Goal: Communication & Community: Answer question/provide support

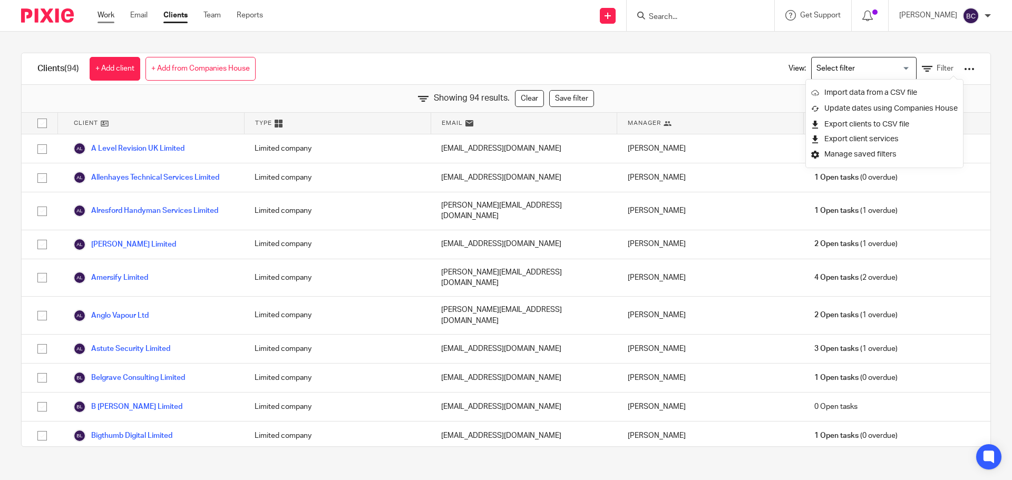
drag, startPoint x: 0, startPoint y: 0, endPoint x: 115, endPoint y: 17, distance: 116.2
click at [114, 17] on link "Work" at bounding box center [106, 15] width 17 height 11
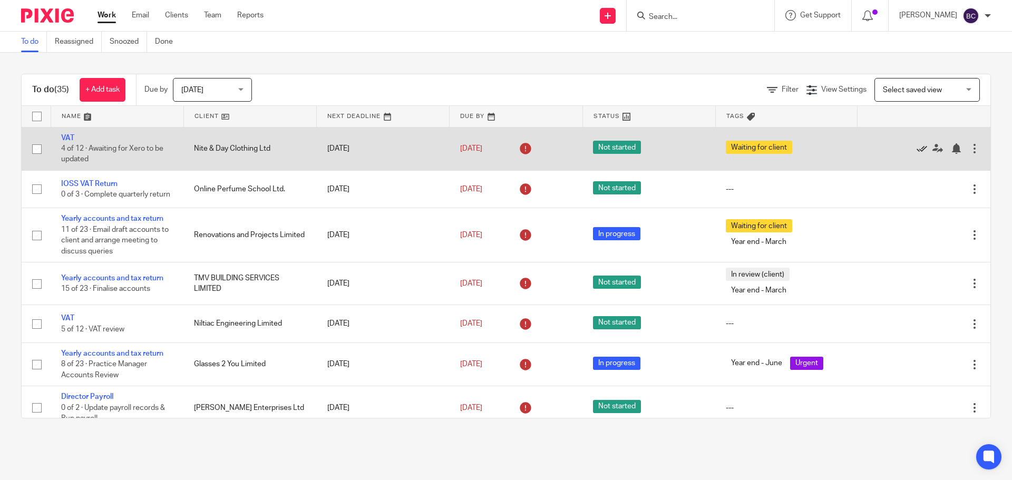
click at [917, 146] on icon at bounding box center [922, 148] width 11 height 11
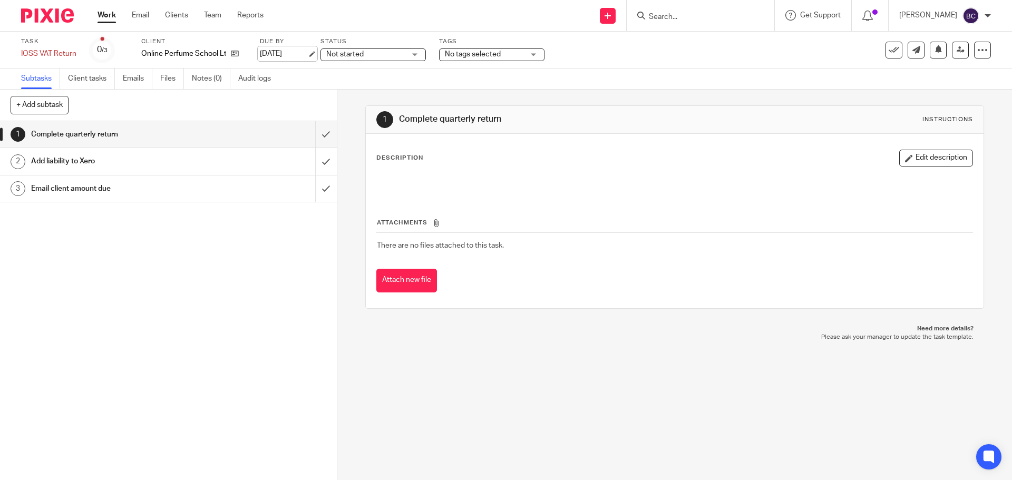
click at [294, 53] on link "31 Jul 2025" at bounding box center [283, 53] width 47 height 11
click at [933, 56] on button at bounding box center [938, 50] width 17 height 17
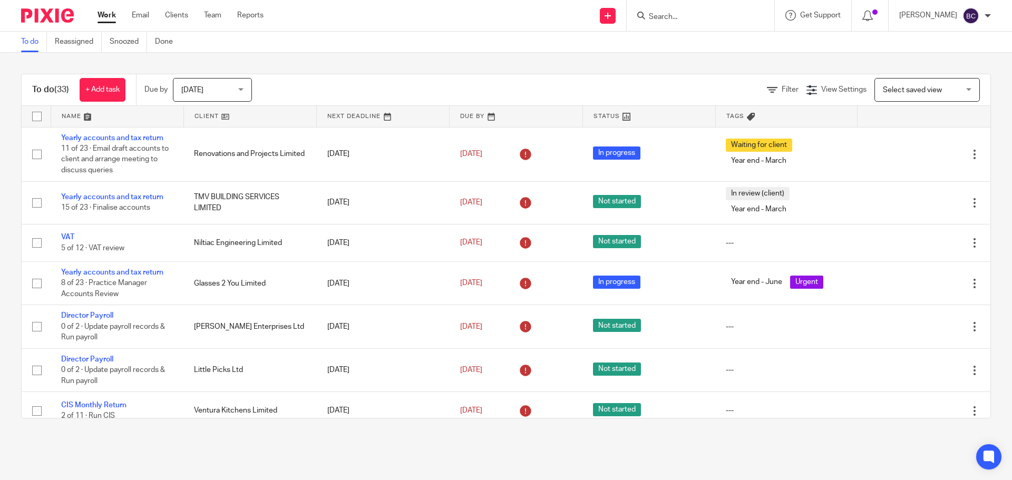
click at [242, 87] on div "Today Today" at bounding box center [212, 90] width 79 height 24
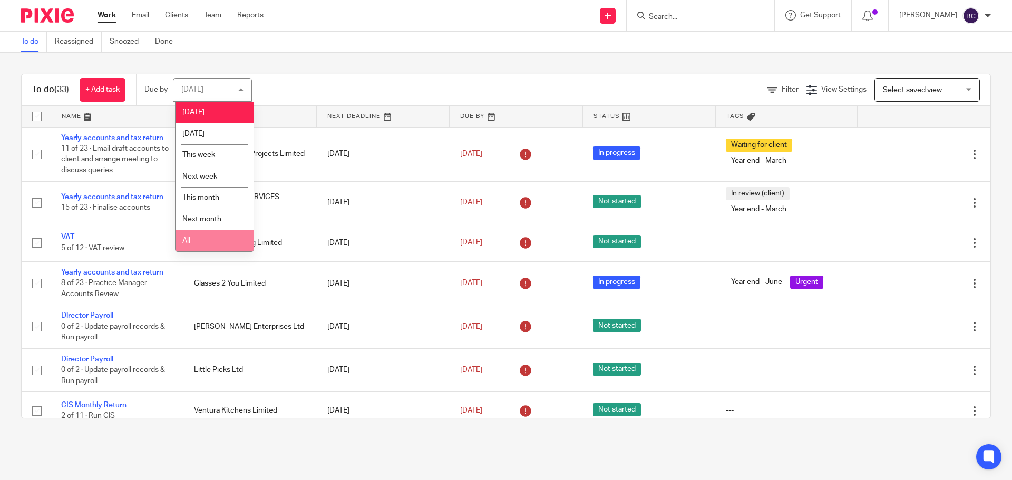
click at [194, 237] on li "All" at bounding box center [215, 241] width 78 height 22
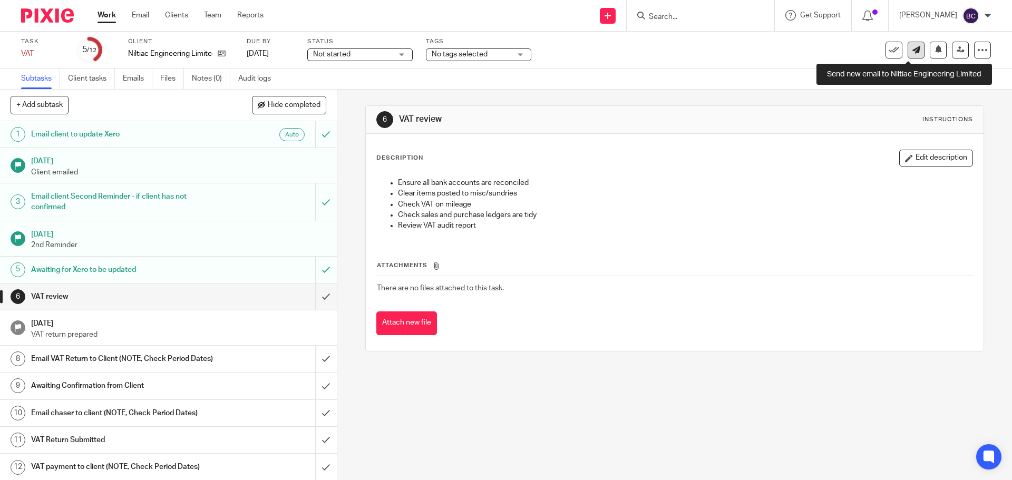
click at [912, 47] on icon at bounding box center [916, 50] width 8 height 8
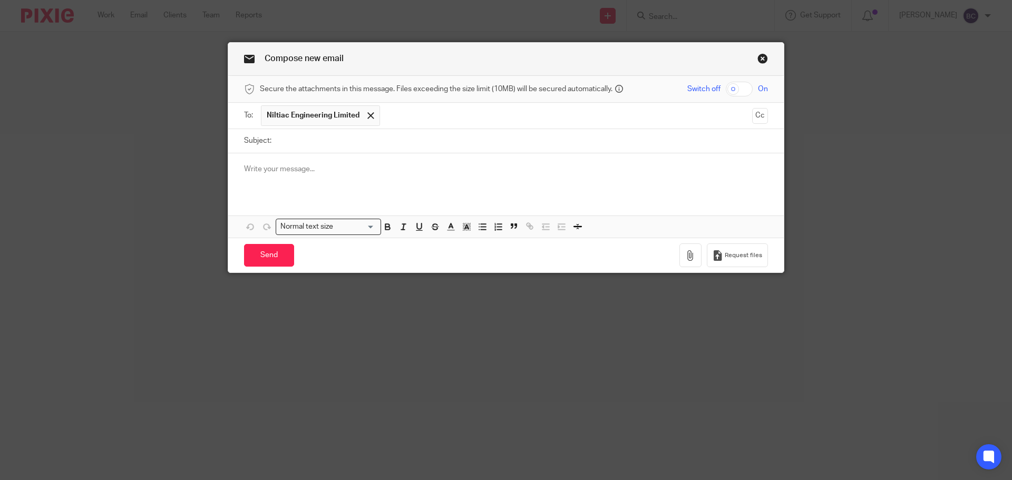
click at [295, 143] on input "Subject:" at bounding box center [522, 141] width 491 height 24
type input "VAT"
click at [761, 55] on link "Close this dialog window" at bounding box center [762, 60] width 11 height 14
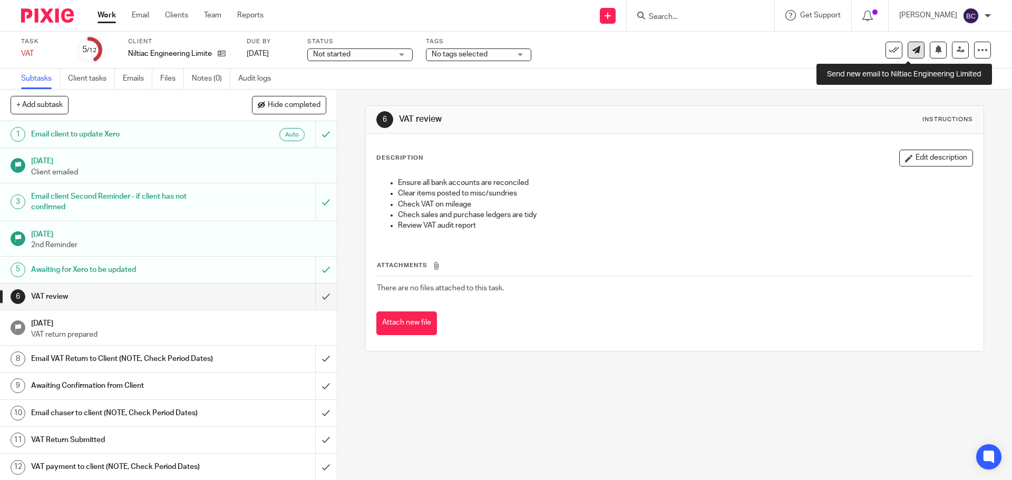
click at [908, 54] on link at bounding box center [916, 50] width 17 height 17
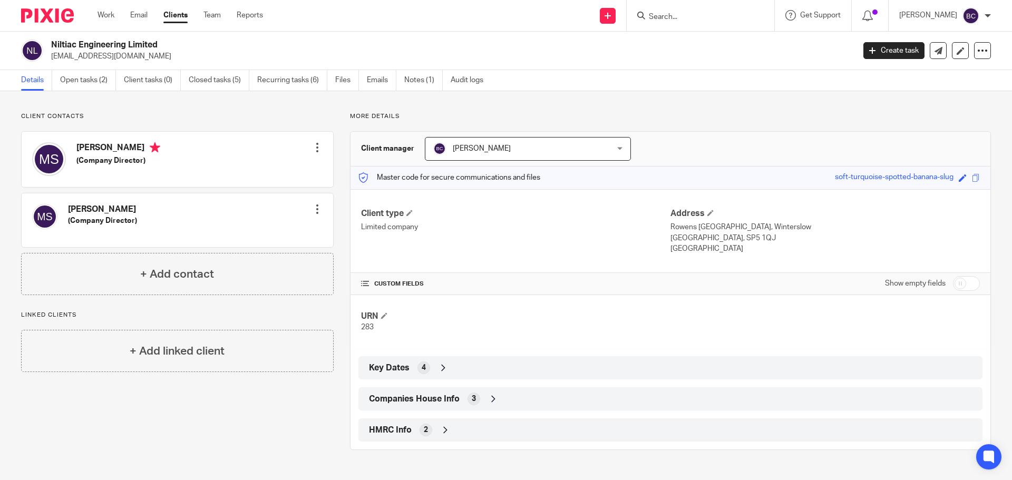
click at [411, 430] on div "HMRC Info 2" at bounding box center [670, 430] width 608 height 18
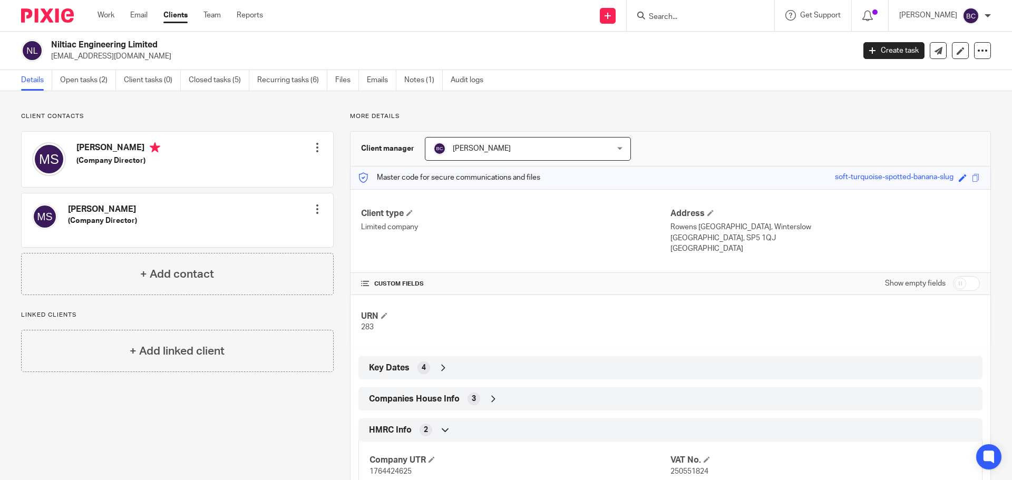
scroll to position [40, 0]
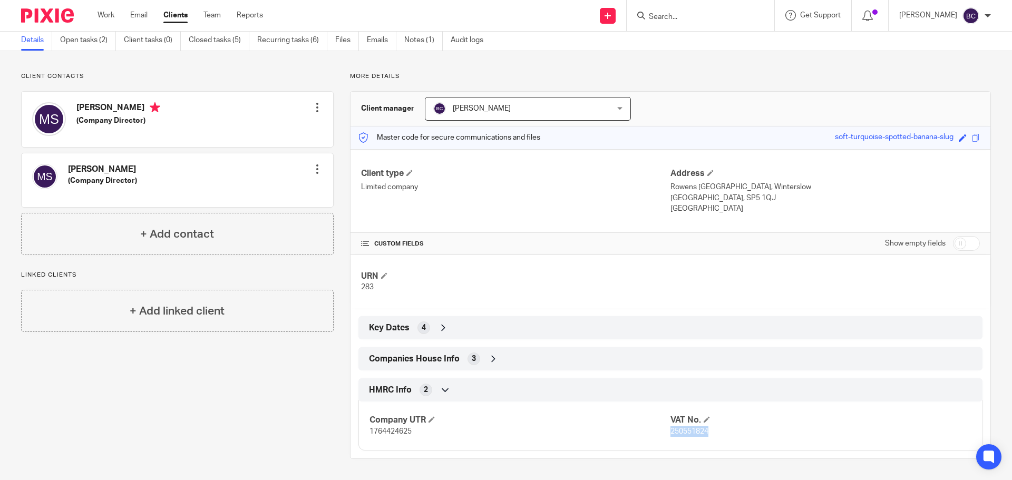
drag, startPoint x: 665, startPoint y: 430, endPoint x: 706, endPoint y: 430, distance: 41.1
click at [706, 430] on p "250551824" at bounding box center [820, 431] width 301 height 11
copy span "250551824"
click at [92, 40] on link "Open tasks (2)" at bounding box center [88, 40] width 56 height 21
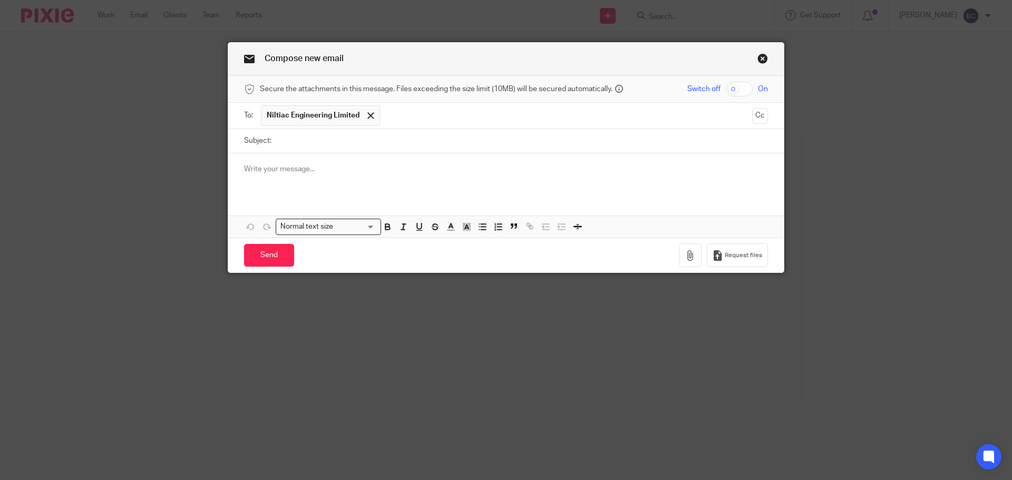
click at [310, 147] on input "Subject:" at bounding box center [522, 141] width 491 height 24
type input "VAT"
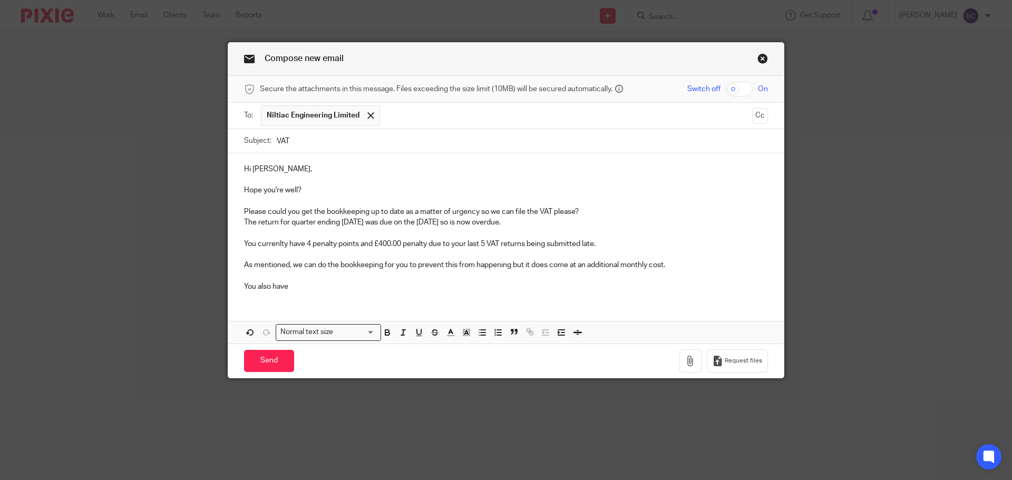
click at [274, 243] on p "You currenlty have 4 penalty points and £400.00 penalty due to your last 5 VAT …" at bounding box center [506, 244] width 524 height 11
click at [300, 283] on p "You also have" at bounding box center [506, 286] width 524 height 11
click at [278, 361] on input "Send" at bounding box center [269, 361] width 50 height 23
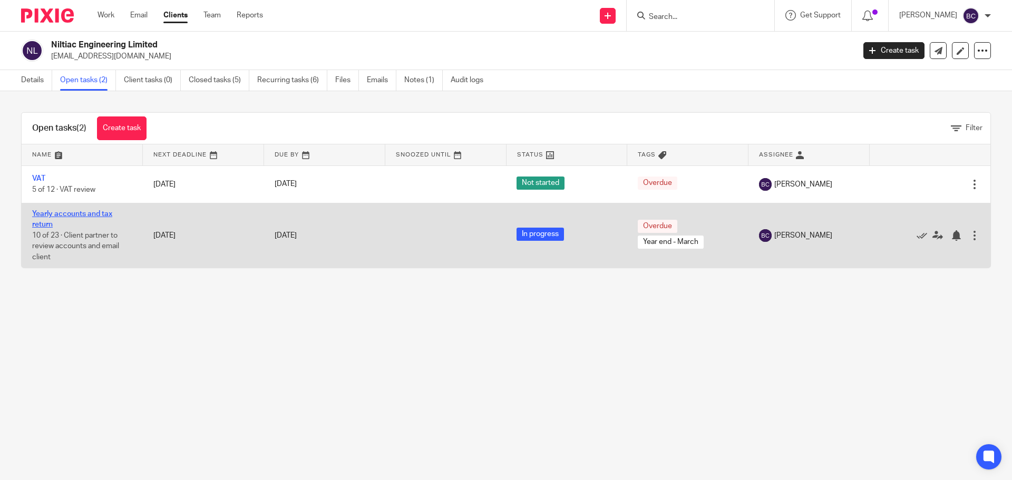
click at [94, 215] on link "Yearly accounts and tax return" at bounding box center [72, 219] width 80 height 18
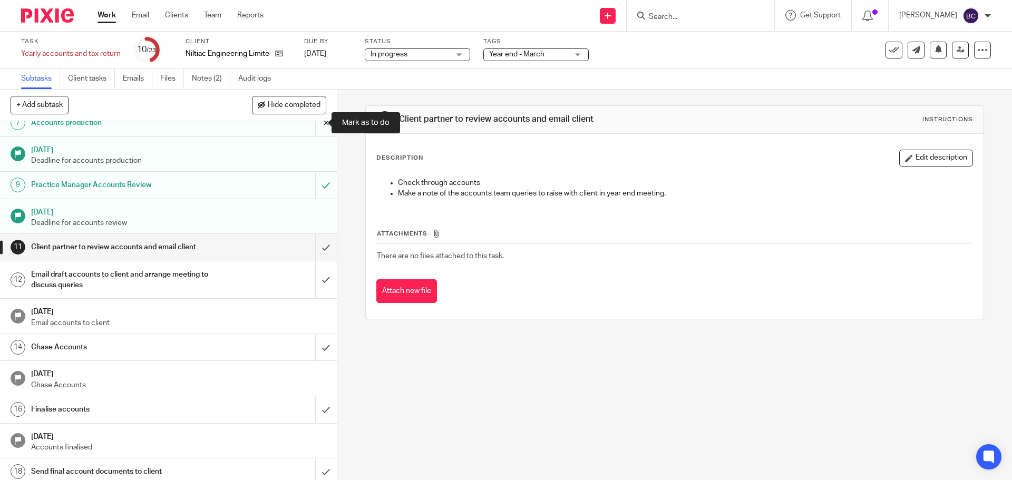
scroll to position [180, 0]
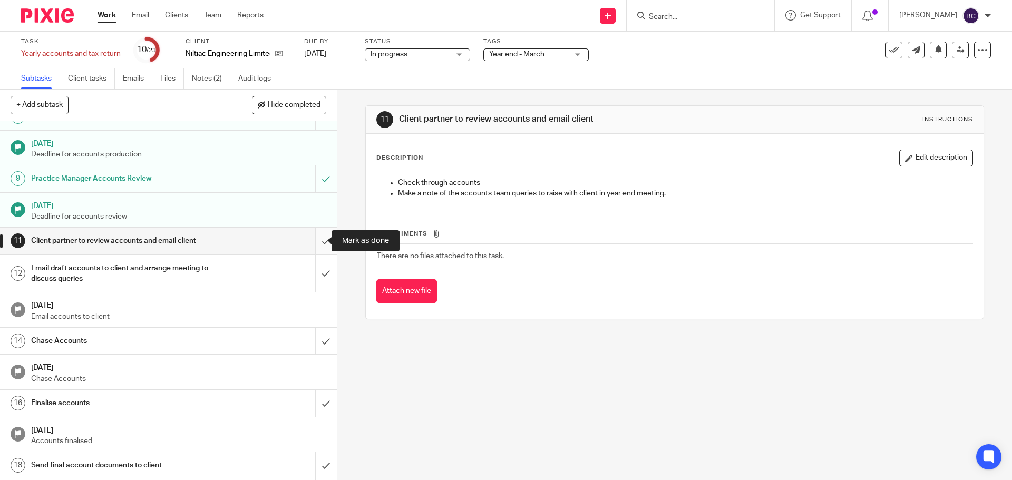
click at [316, 240] on input "submit" at bounding box center [168, 241] width 337 height 26
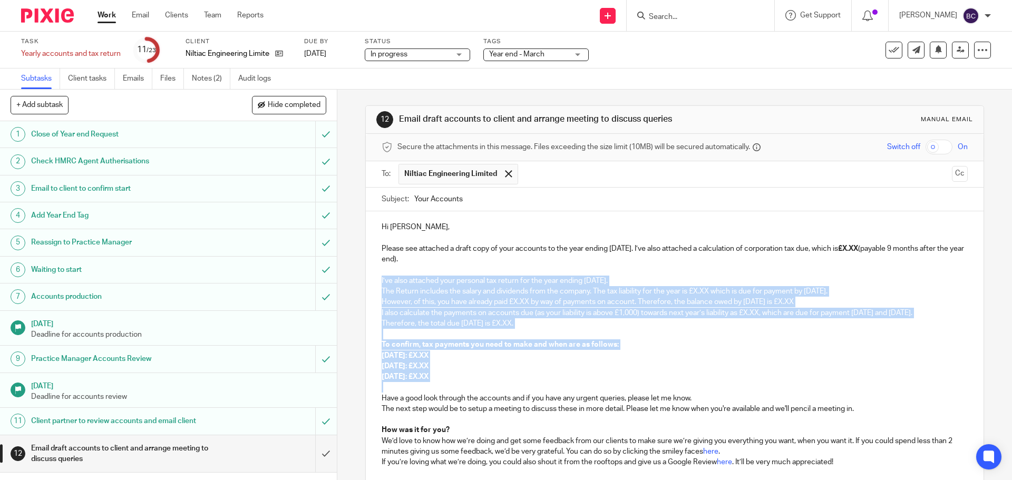
drag, startPoint x: 478, startPoint y: 393, endPoint x: 332, endPoint y: 278, distance: 185.5
click at [332, 278] on div "+ Add subtask Hide completed Cancel + Add 1 Close of Year end Request 2 Check H…" at bounding box center [506, 285] width 1012 height 391
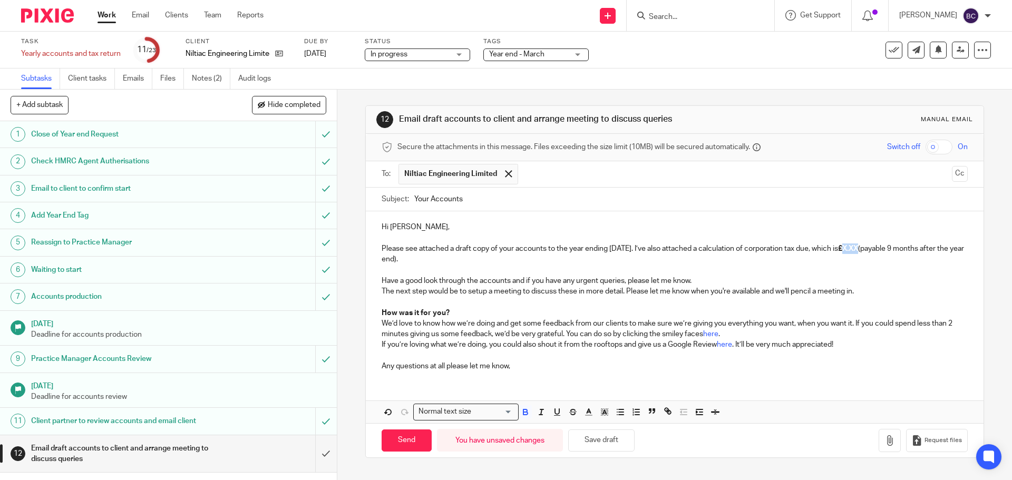
drag, startPoint x: 865, startPoint y: 248, endPoint x: 881, endPoint y: 249, distance: 15.3
click at [858, 249] on strong "£X.XX" at bounding box center [848, 248] width 20 height 7
click at [523, 411] on icon "button" at bounding box center [525, 411] width 4 height 3
click at [551, 259] on p "Please see attached a draft copy of your accounts to the year ending 31 Mar 202…" at bounding box center [675, 254] width 586 height 22
click at [879, 446] on button "button" at bounding box center [890, 441] width 22 height 24
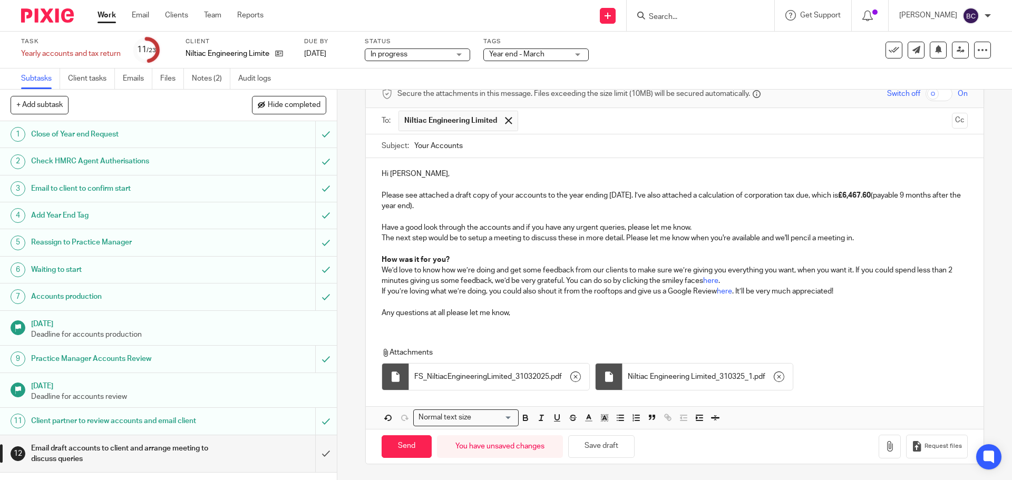
scroll to position [50, 0]
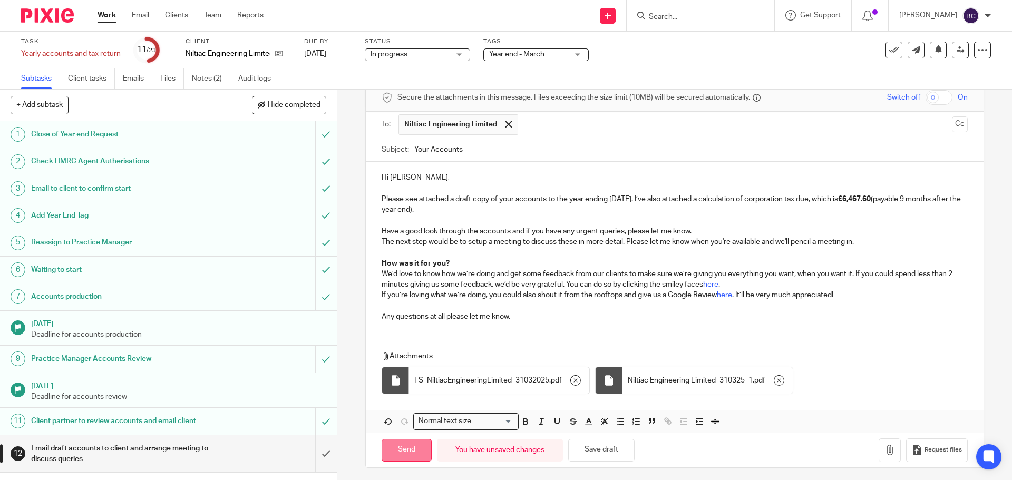
click at [404, 446] on input "Send" at bounding box center [407, 450] width 50 height 23
type input "Sent"
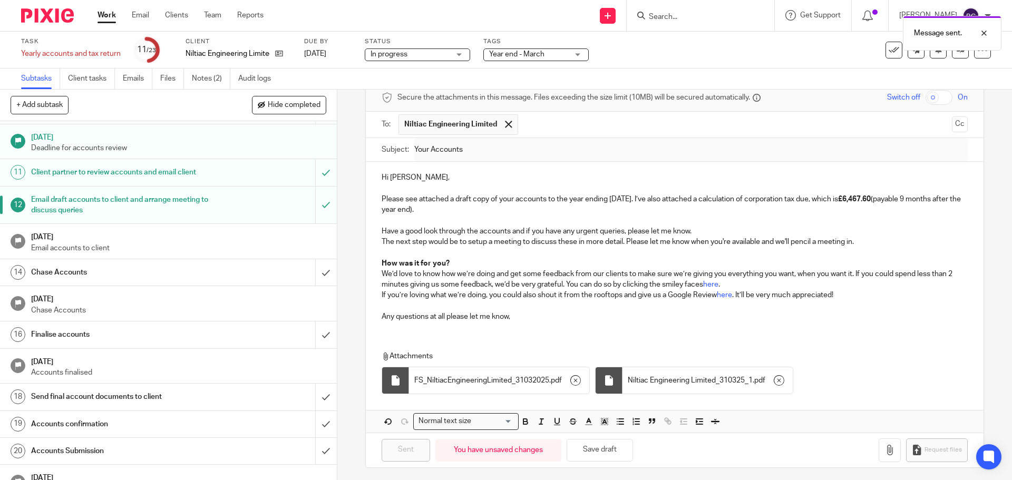
scroll to position [249, 0]
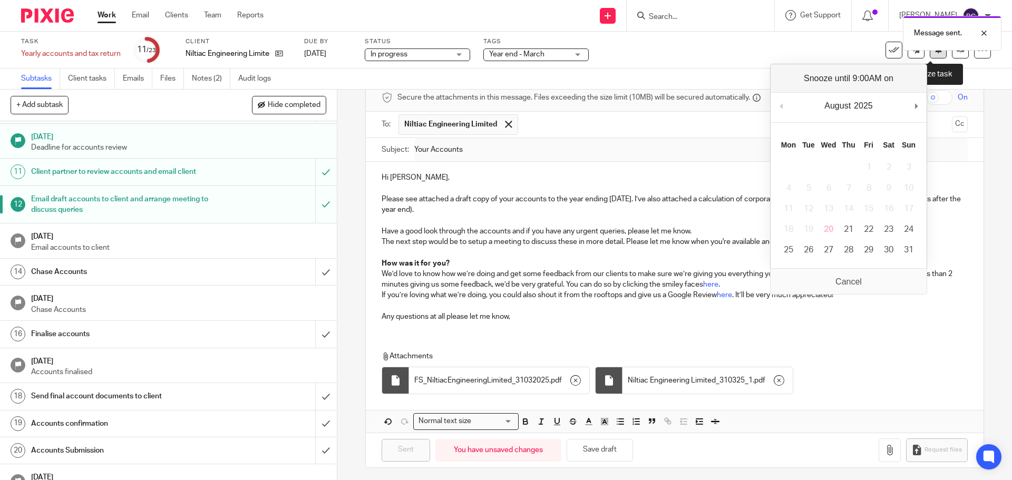
click at [935, 54] on button at bounding box center [938, 50] width 17 height 17
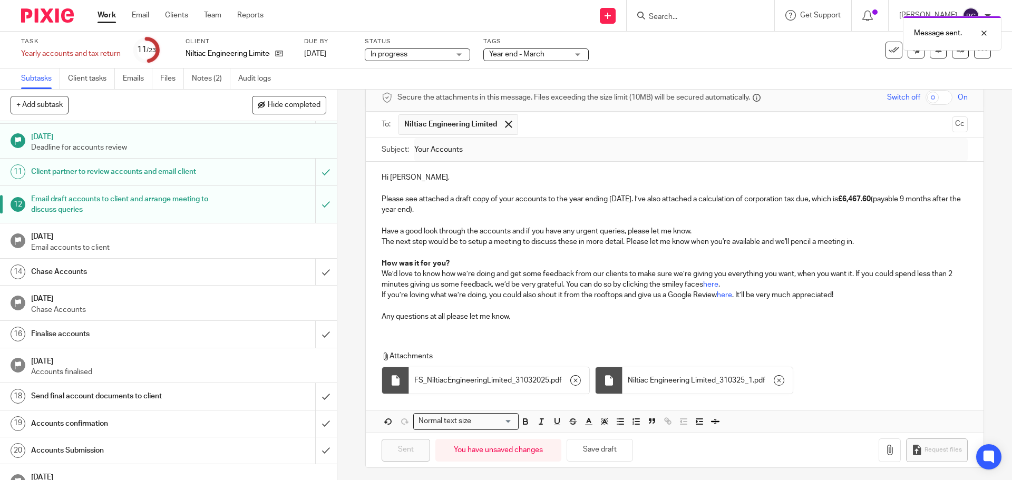
click at [654, 80] on div "Subtasks Client tasks Emails Files Notes (2) Audit logs" at bounding box center [506, 79] width 1012 height 21
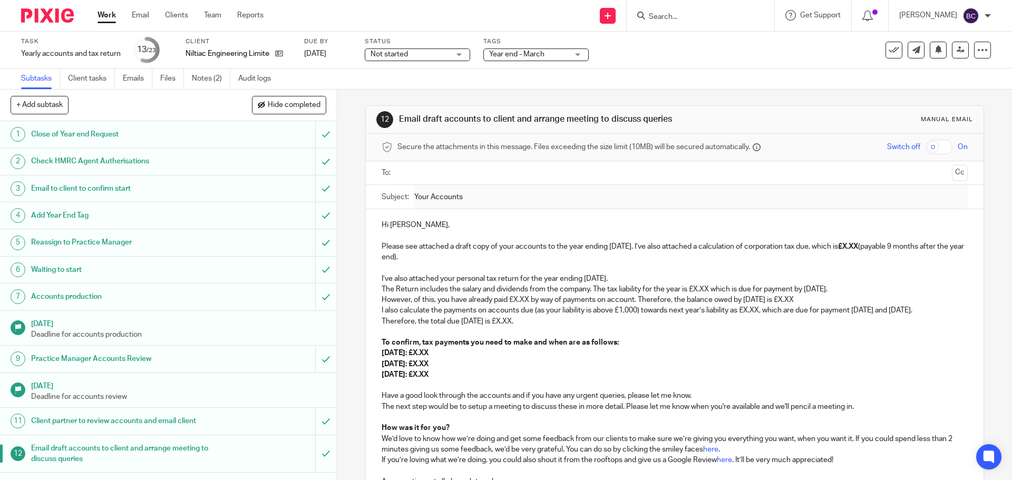
scroll to position [323, 0]
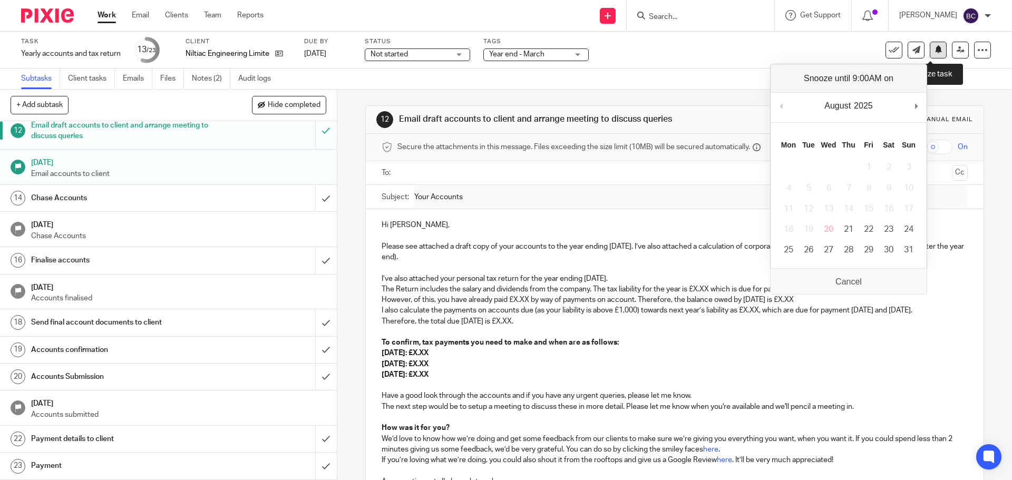
click at [934, 52] on icon at bounding box center [938, 49] width 8 height 8
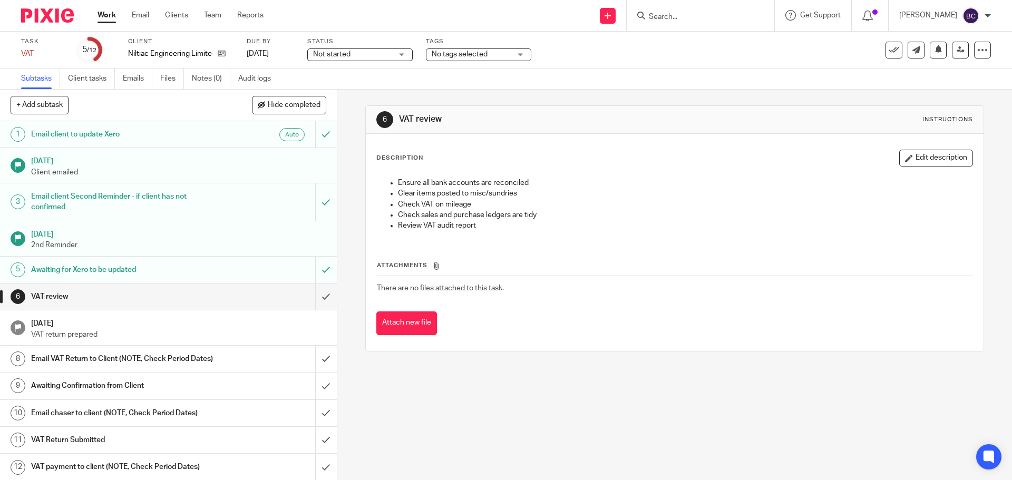
scroll to position [12, 0]
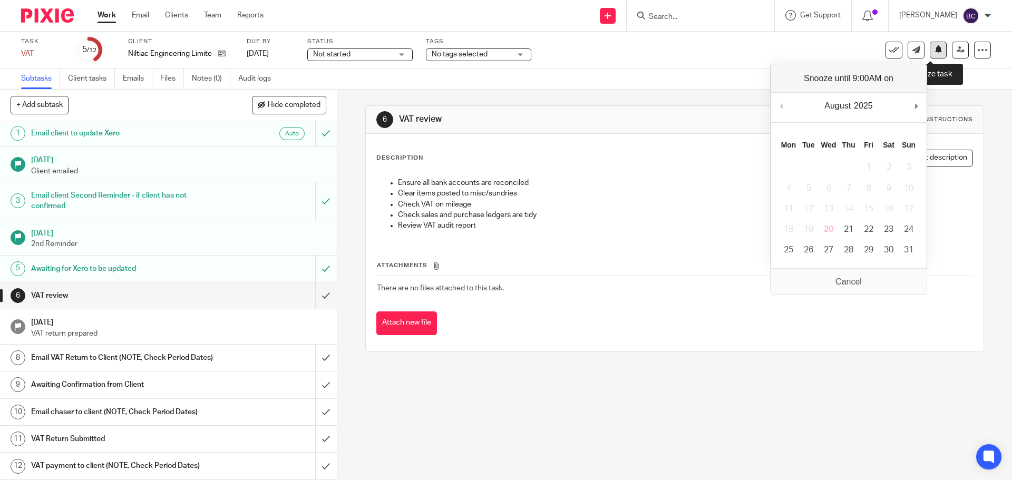
click at [930, 55] on button at bounding box center [938, 50] width 17 height 17
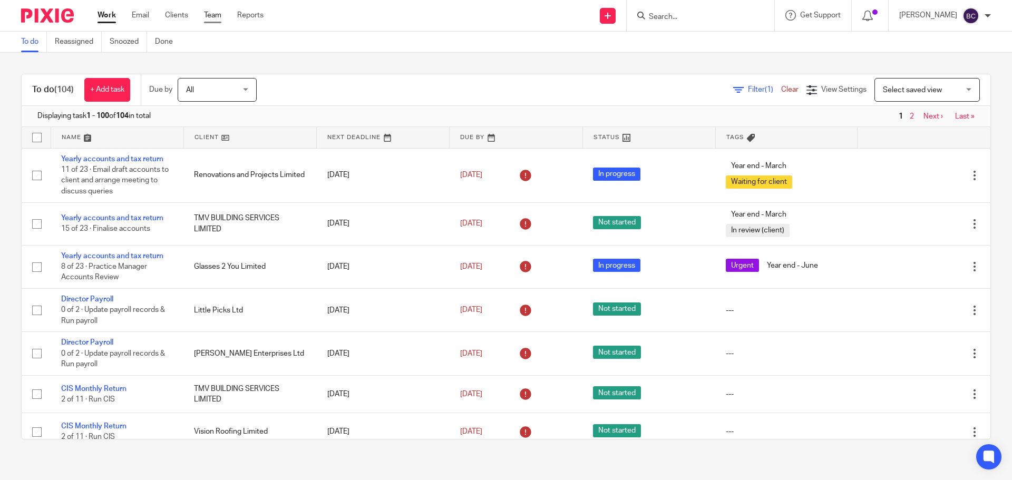
drag, startPoint x: 0, startPoint y: 0, endPoint x: 219, endPoint y: 16, distance: 219.3
click at [219, 16] on link "Team" at bounding box center [212, 15] width 17 height 11
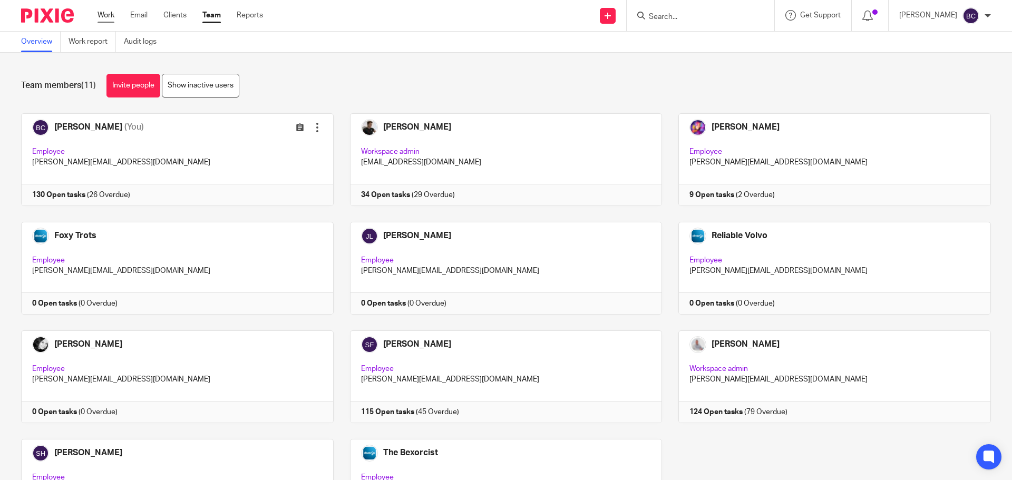
click at [105, 18] on link "Work" at bounding box center [106, 15] width 17 height 11
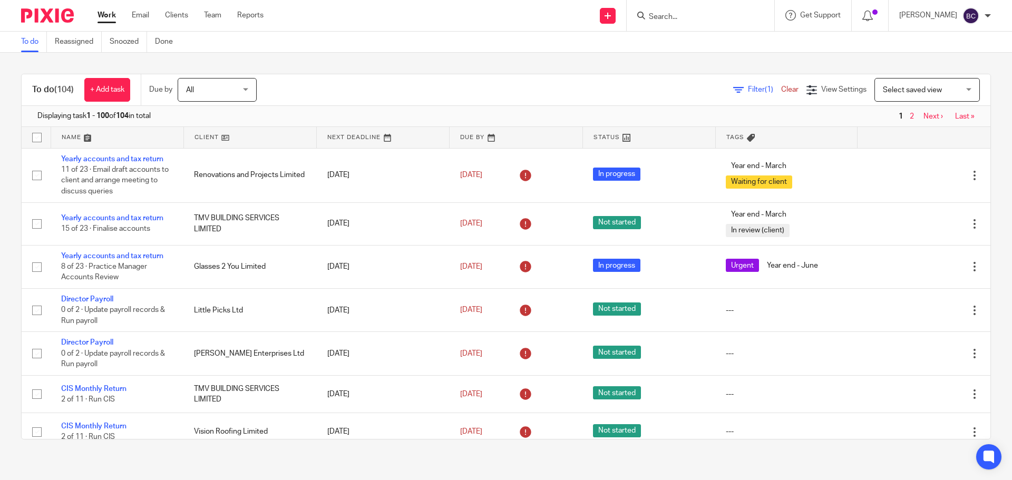
click at [898, 85] on span "Select saved view" at bounding box center [921, 90] width 77 height 22
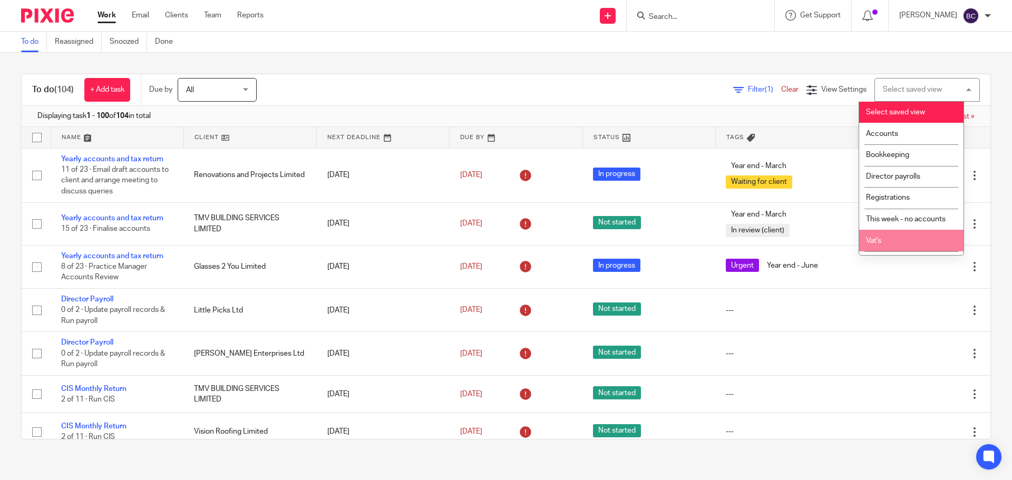
click at [901, 234] on li "Vat's" at bounding box center [911, 241] width 104 height 22
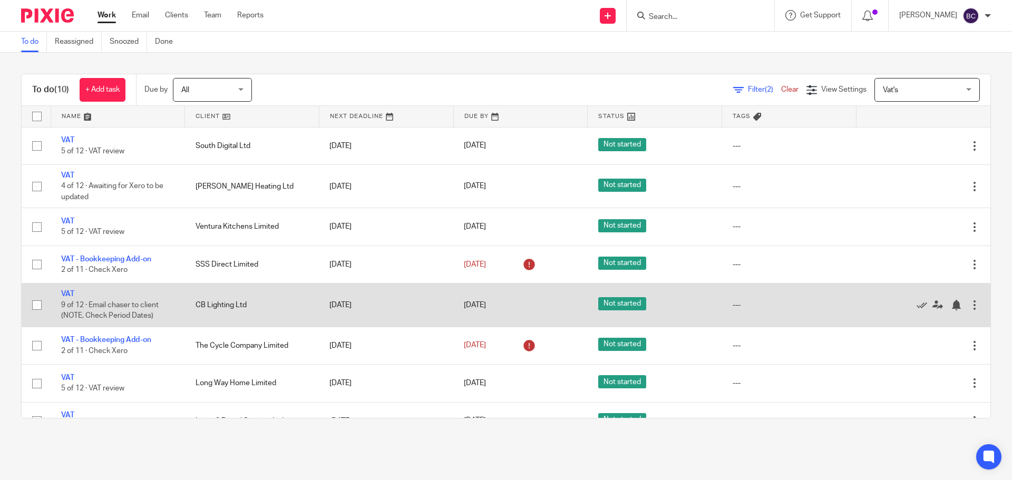
scroll to position [97, 0]
